Goal: Task Accomplishment & Management: Manage account settings

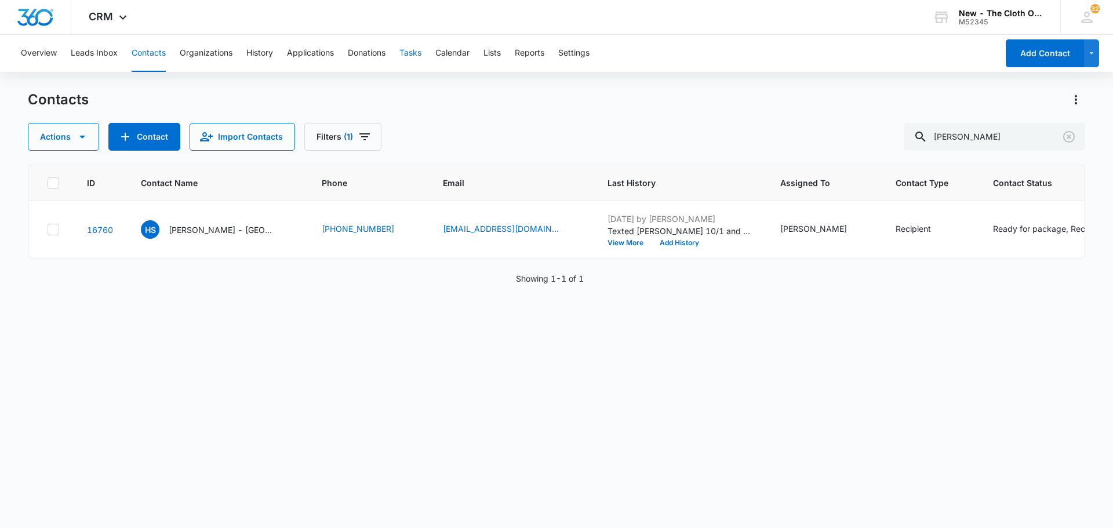
click at [404, 52] on button "Tasks" at bounding box center [411, 53] width 22 height 37
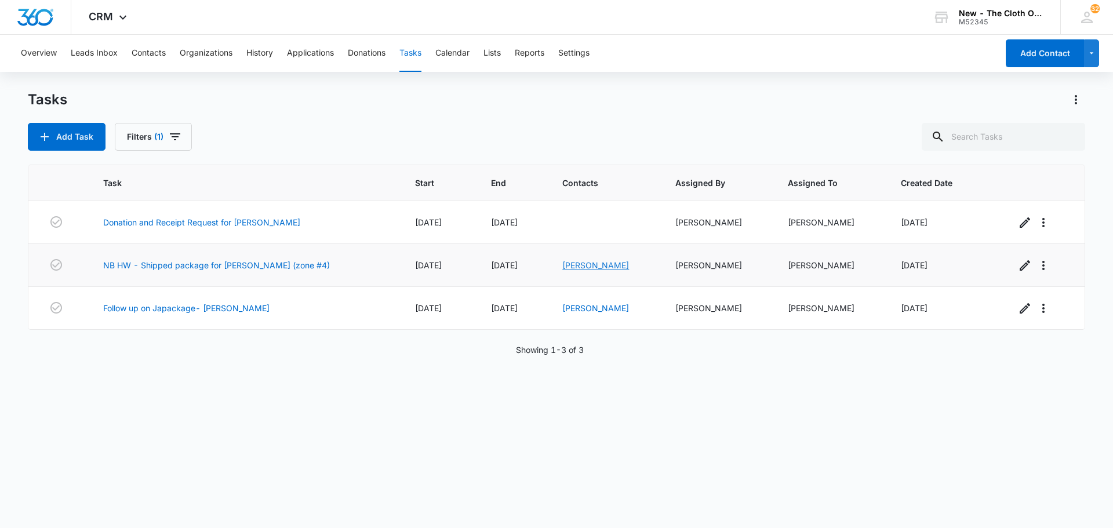
click at [586, 267] on link "[PERSON_NAME]" at bounding box center [596, 265] width 67 height 10
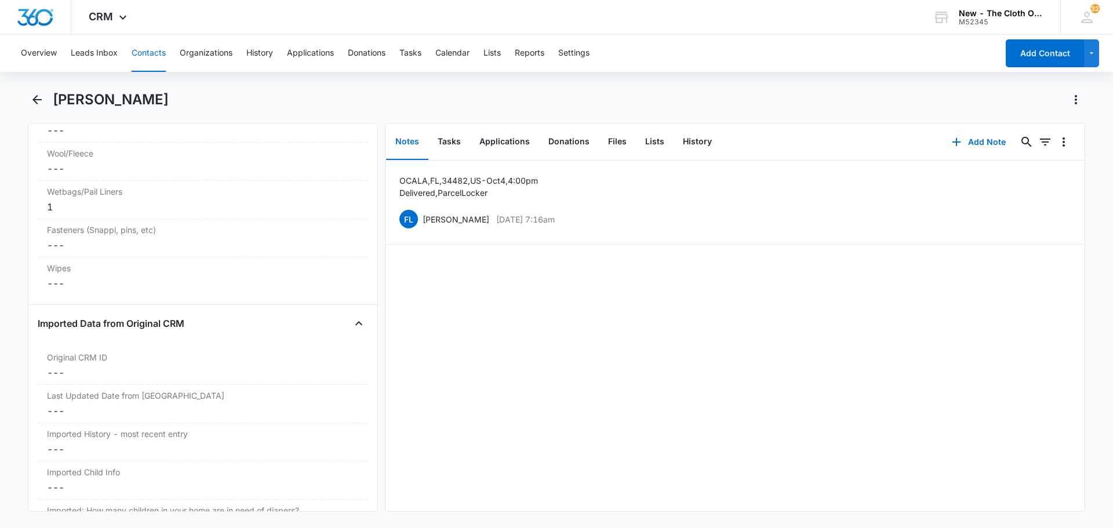
scroll to position [3132, 0]
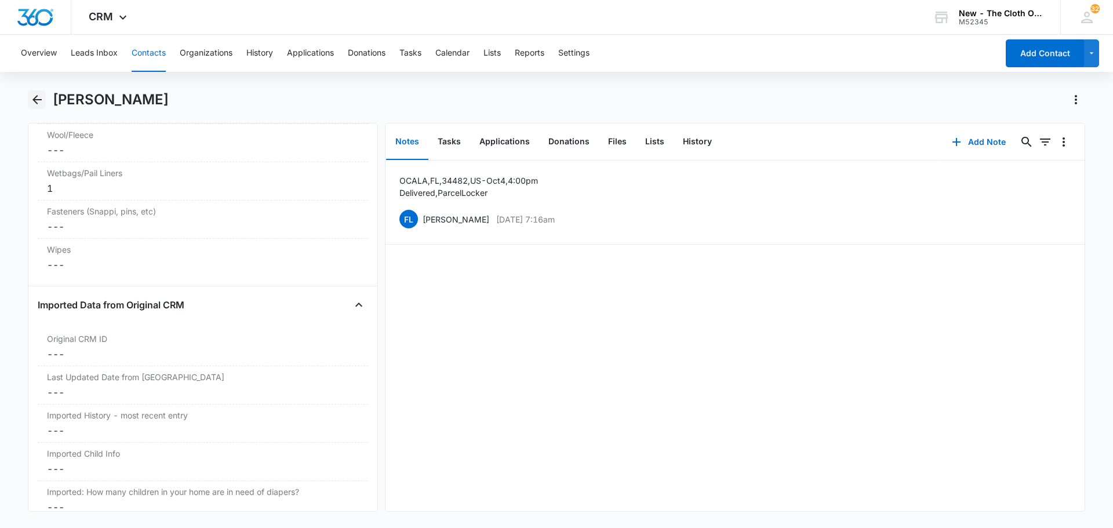
click at [40, 98] on icon "Back" at bounding box center [37, 100] width 14 height 14
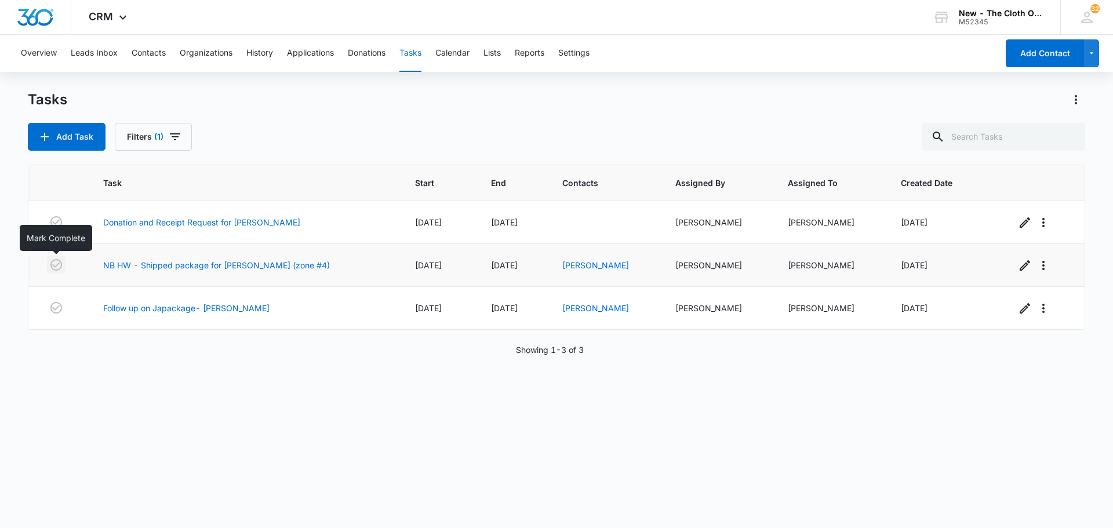
click at [59, 270] on icon "button" at bounding box center [56, 265] width 12 height 12
